Goal: Check status: Check status

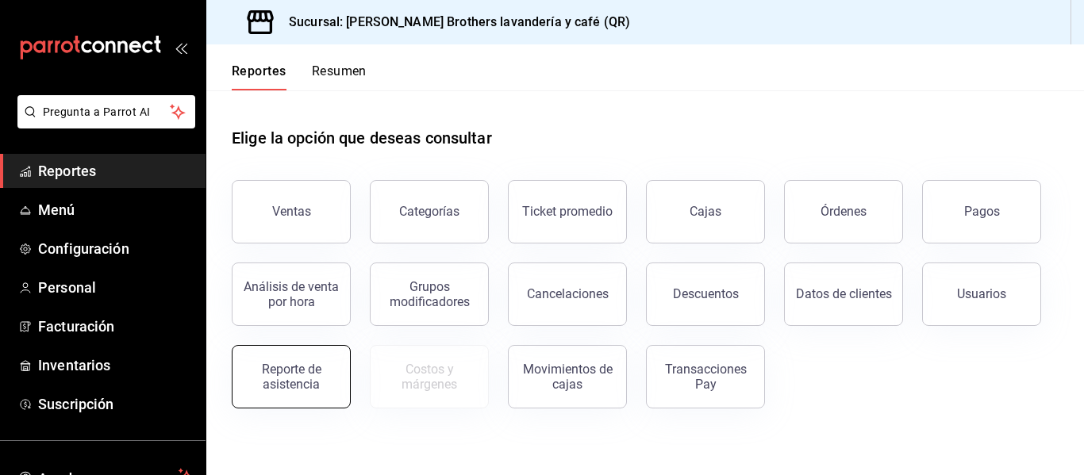
click at [328, 361] on button "Reporte de asistencia" at bounding box center [291, 376] width 119 height 63
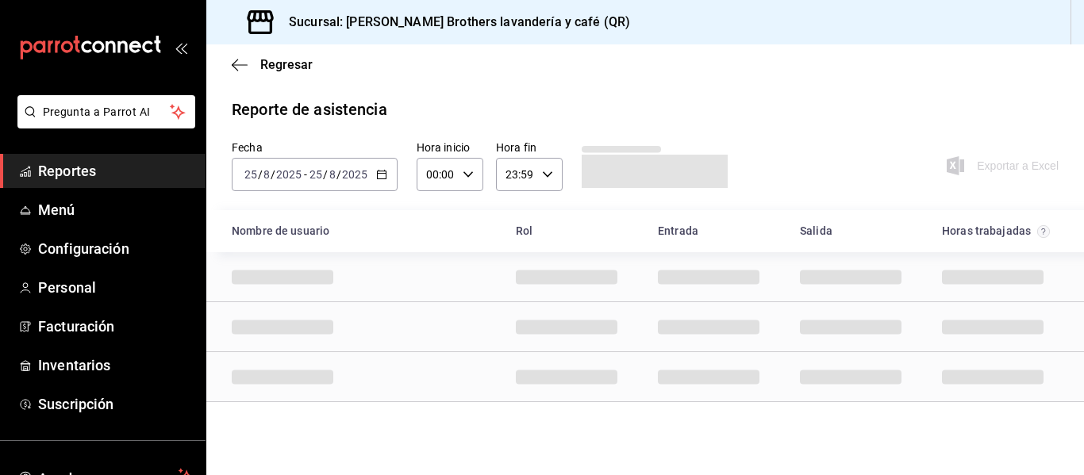
click at [393, 179] on div "[DATE] [DATE] - [DATE] [DATE]" at bounding box center [315, 174] width 166 height 33
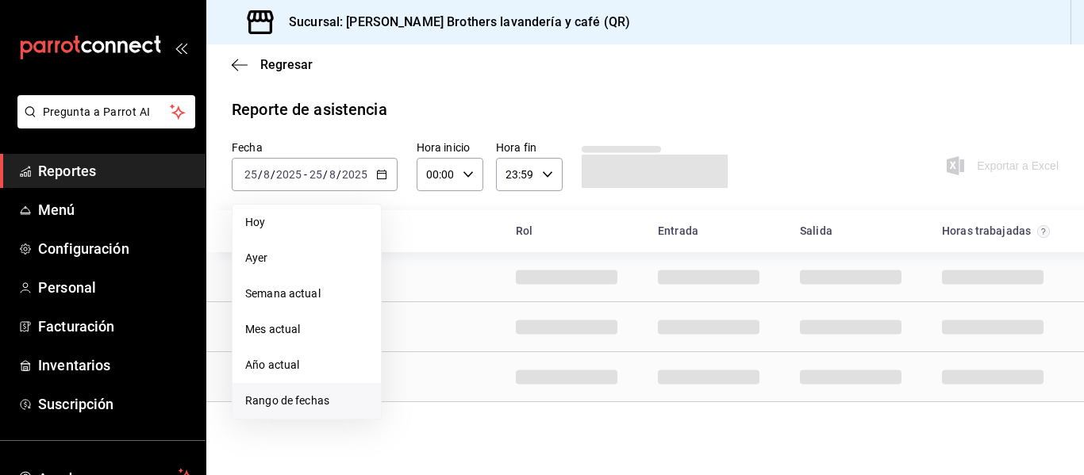
click at [293, 401] on span "Rango de fechas" at bounding box center [306, 401] width 123 height 17
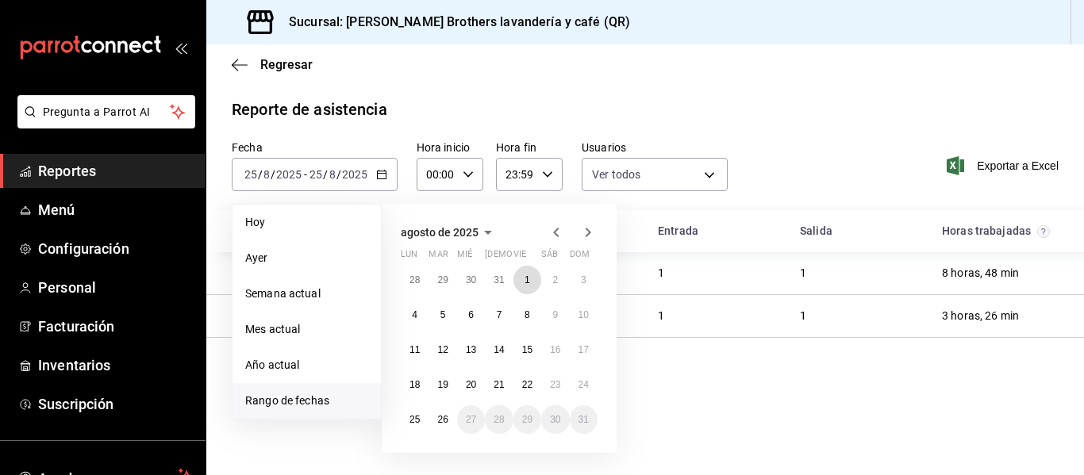
click at [527, 275] on abbr "1" at bounding box center [527, 280] width 6 height 11
click at [529, 342] on button "15" at bounding box center [527, 350] width 28 height 29
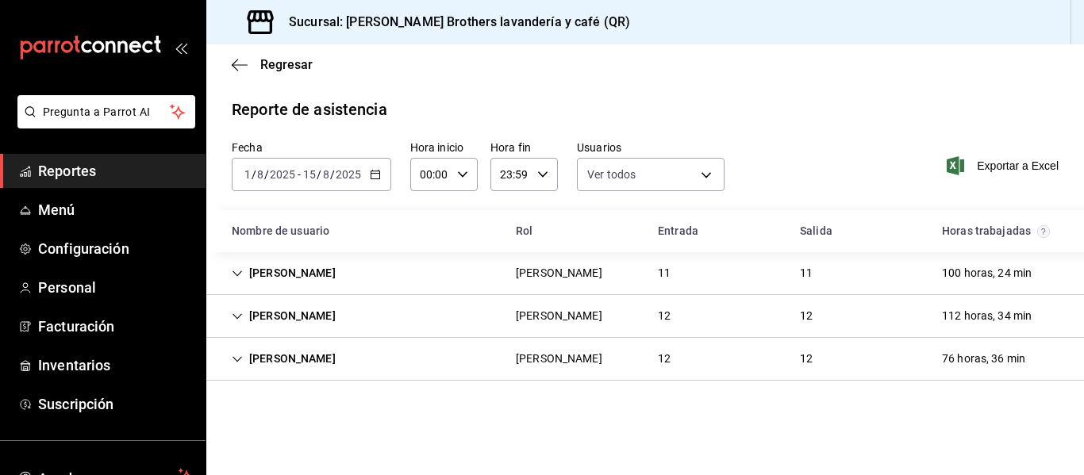
click at [842, 360] on div "[PERSON_NAME] [PERSON_NAME] 12 12 76 horas, 36 min" at bounding box center [645, 359] width 878 height 43
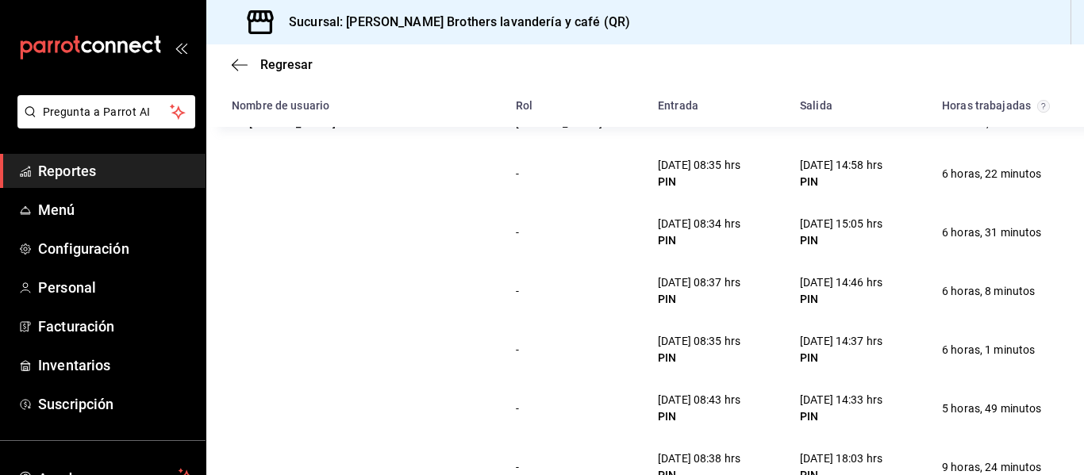
scroll to position [238, 0]
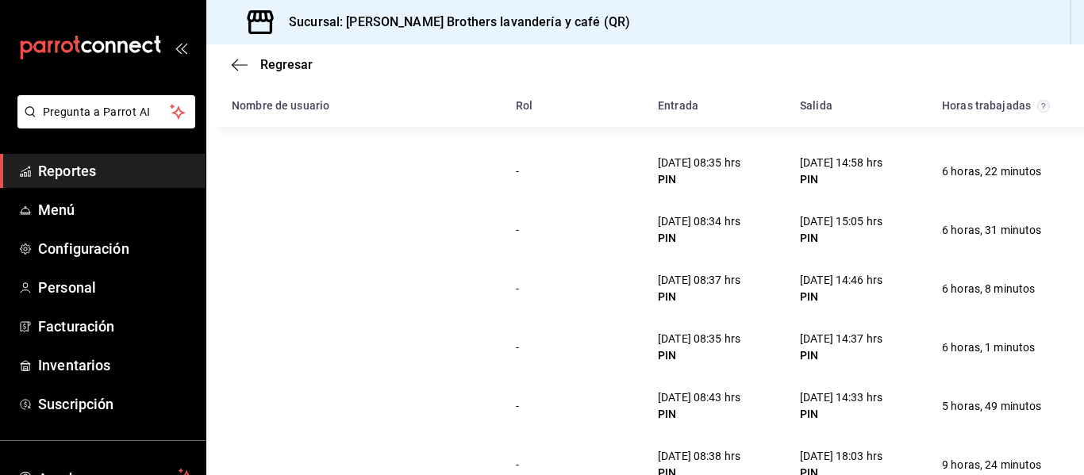
click at [260, 132] on div "[PERSON_NAME]" at bounding box center [283, 120] width 129 height 29
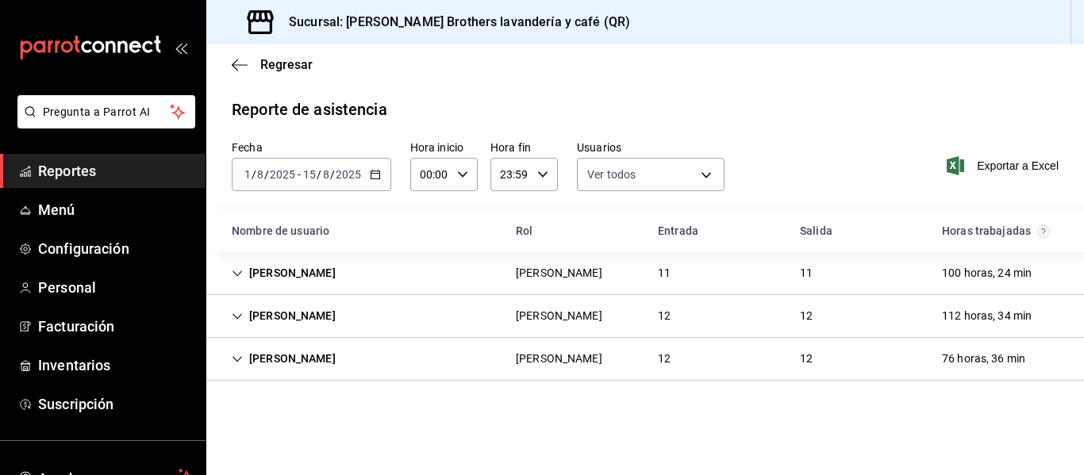
scroll to position [0, 0]
